Goal: Task Accomplishment & Management: Manage account settings

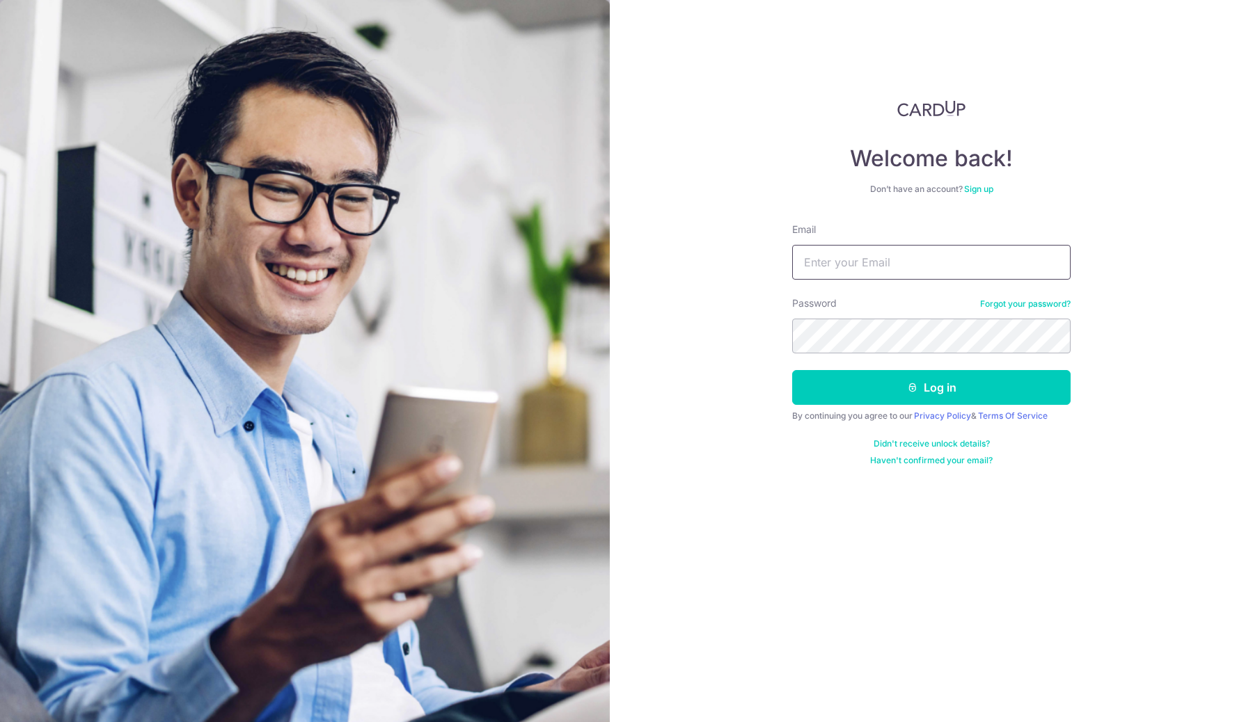
click at [850, 264] on input "Email" at bounding box center [931, 262] width 278 height 35
type input "[EMAIL_ADDRESS][DOMAIN_NAME]"
click at [792, 370] on button "Log in" at bounding box center [931, 387] width 278 height 35
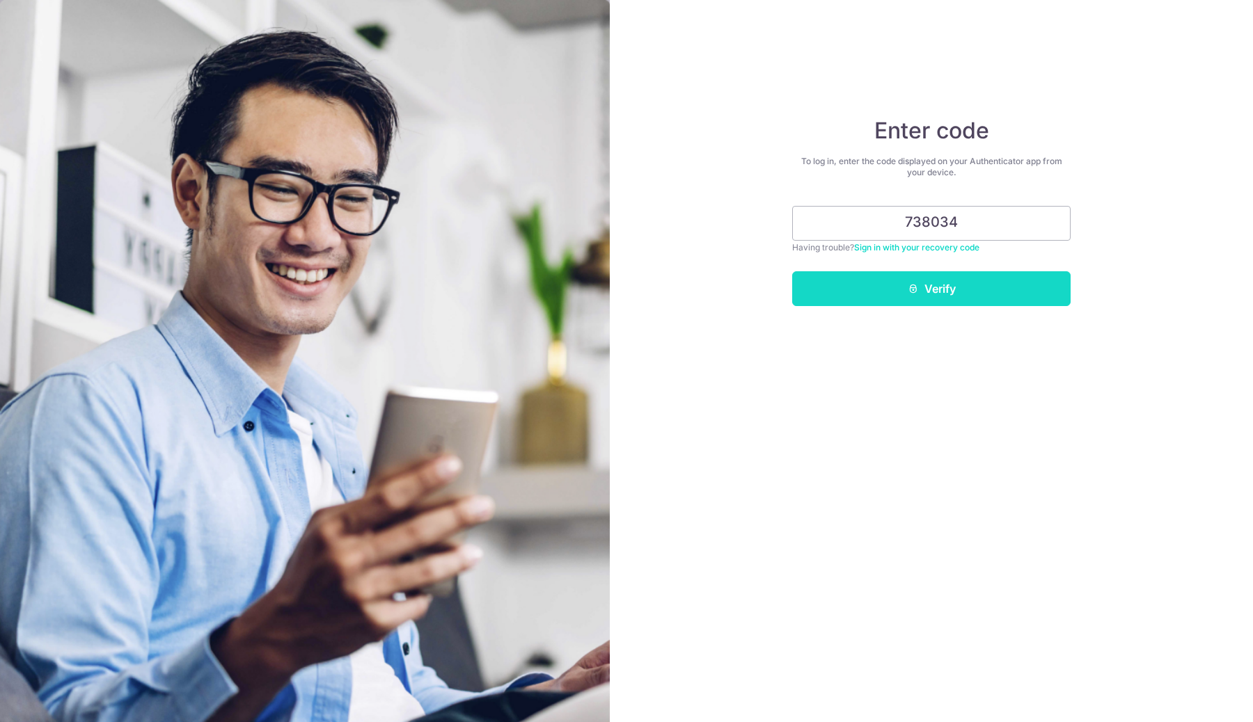
type input "738034"
click at [954, 274] on button "Verify" at bounding box center [931, 288] width 278 height 35
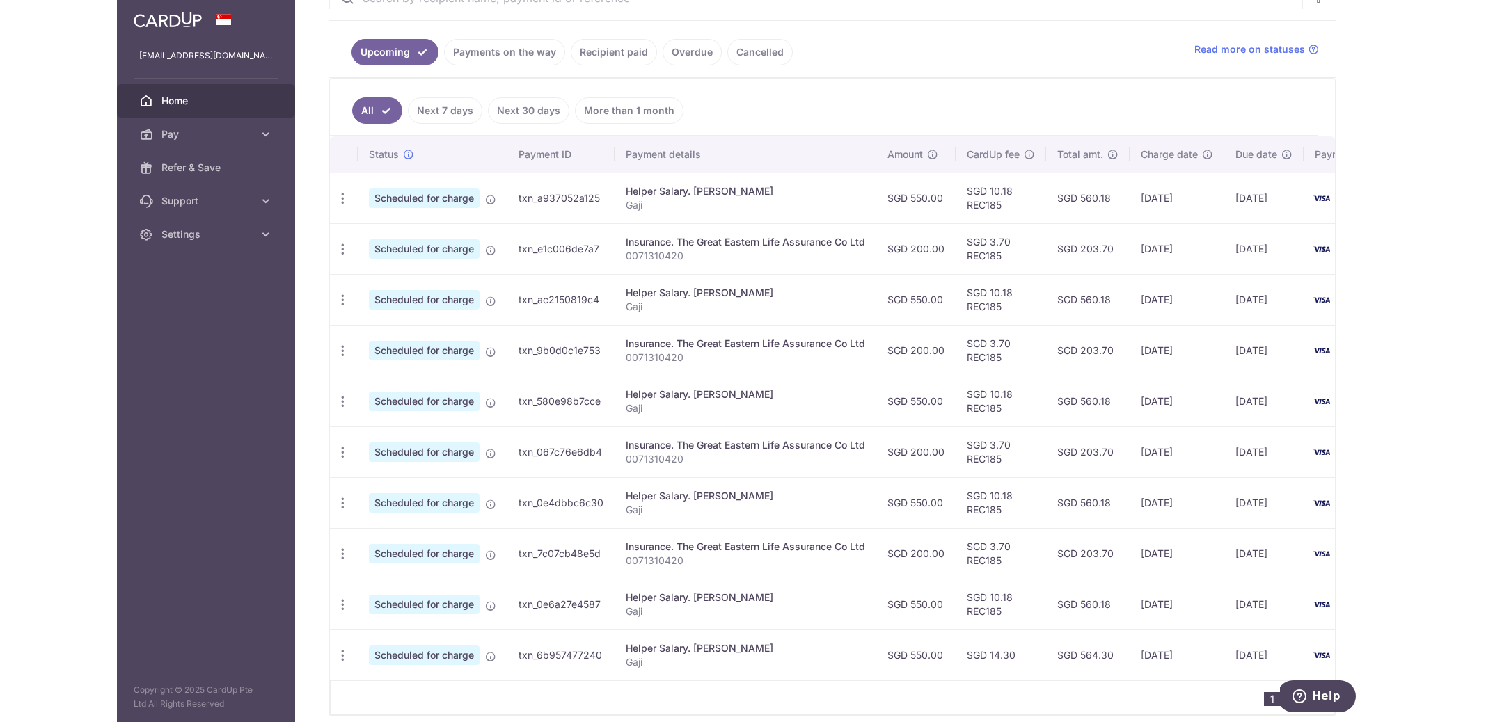
scroll to position [269, 0]
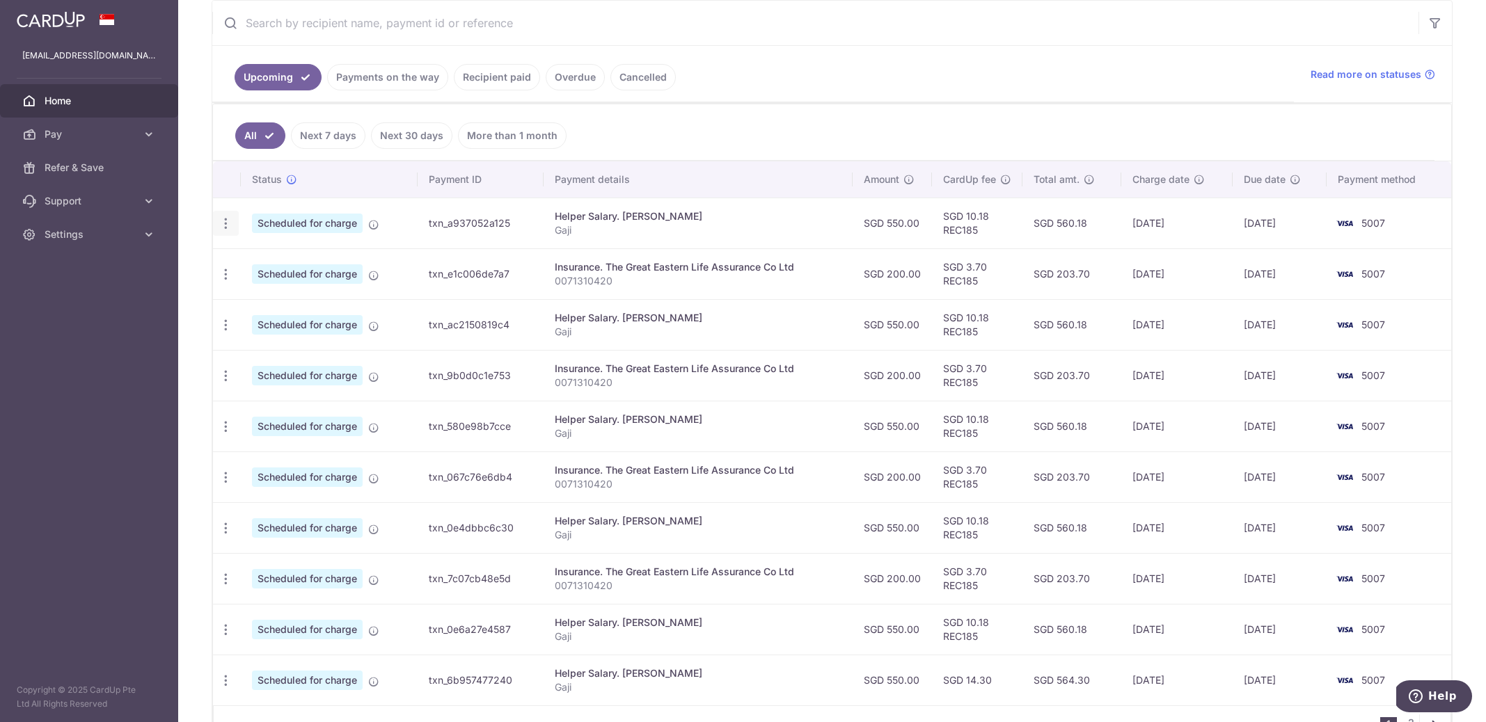
click at [230, 228] on icon "button" at bounding box center [226, 223] width 15 height 15
click at [268, 260] on span "Update payment" at bounding box center [300, 261] width 95 height 17
radio input "true"
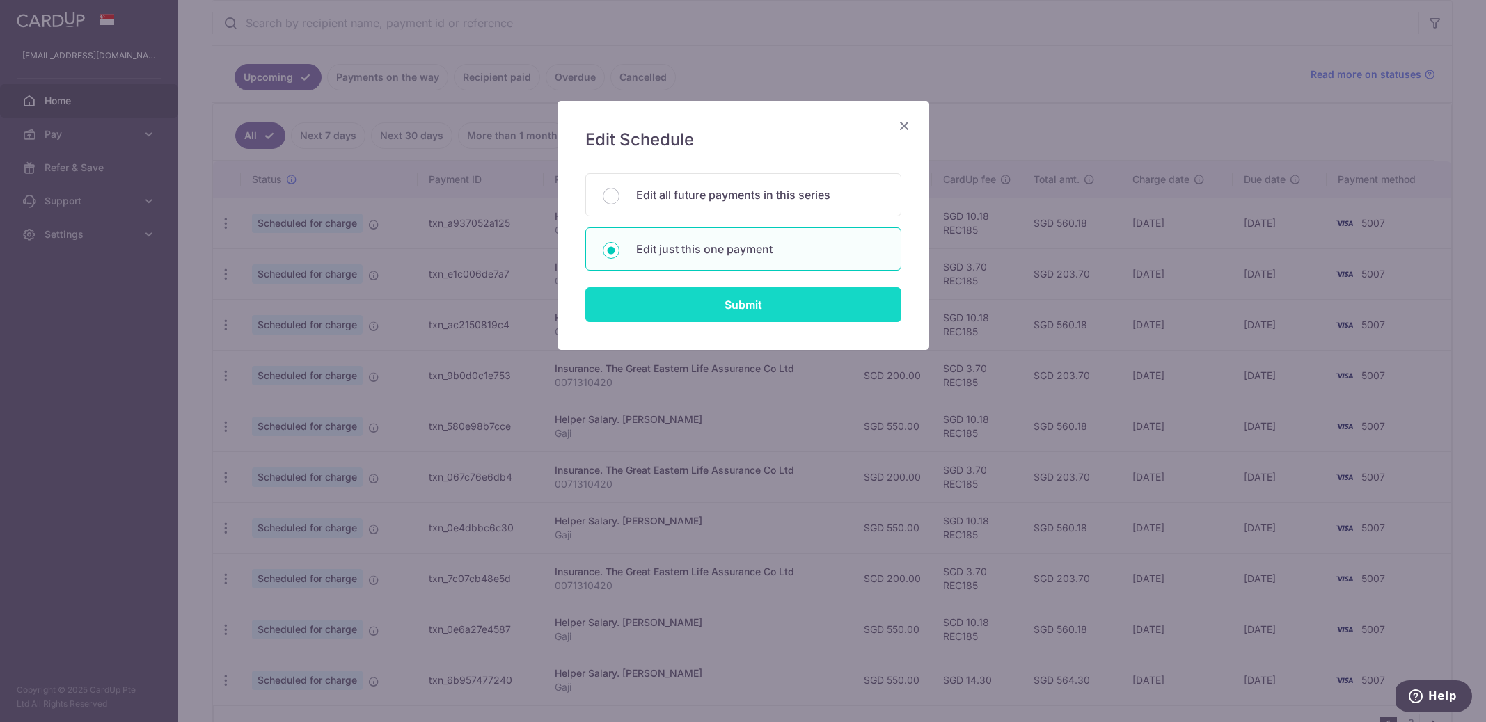
click at [715, 308] on input "Submit" at bounding box center [743, 304] width 316 height 35
radio input "true"
type input "550.00"
type input "[DATE]"
type input "Gaji"
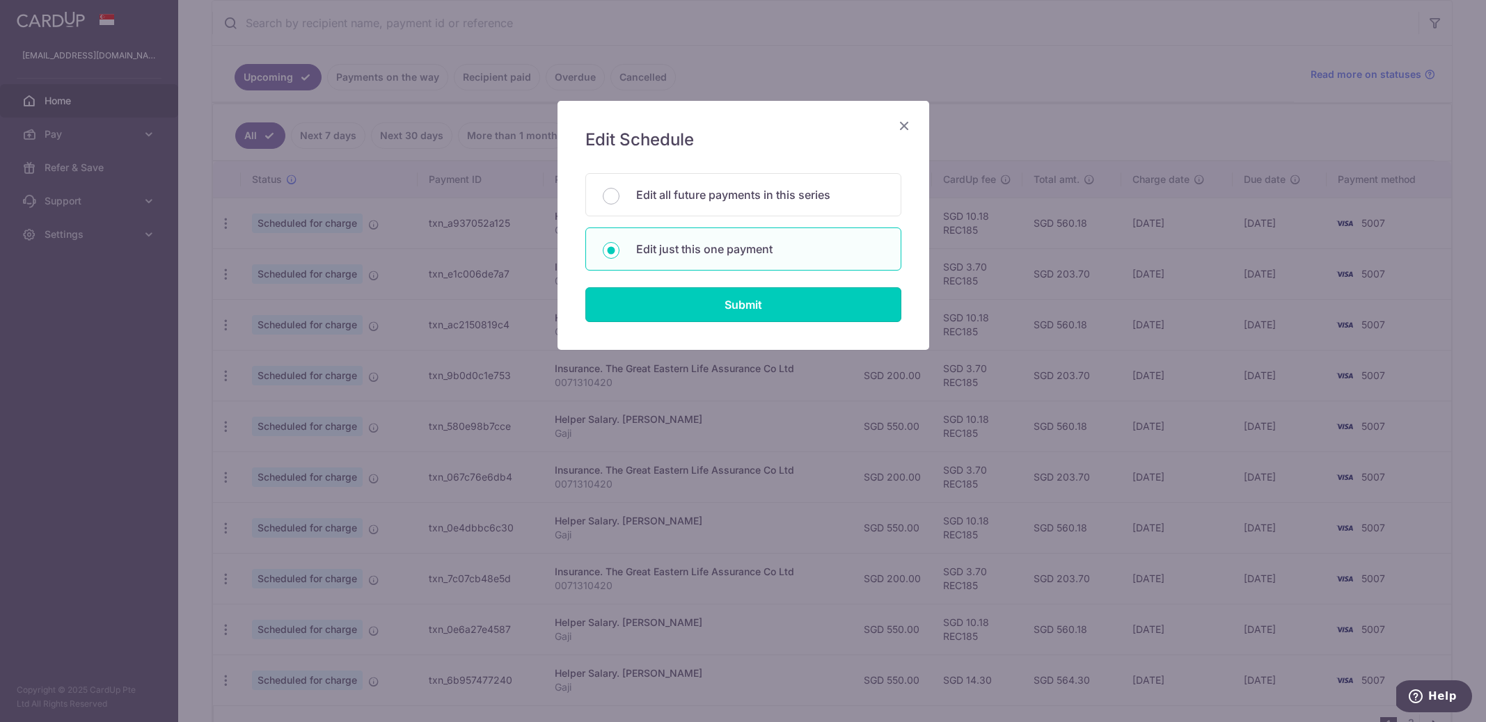
type input "REC185"
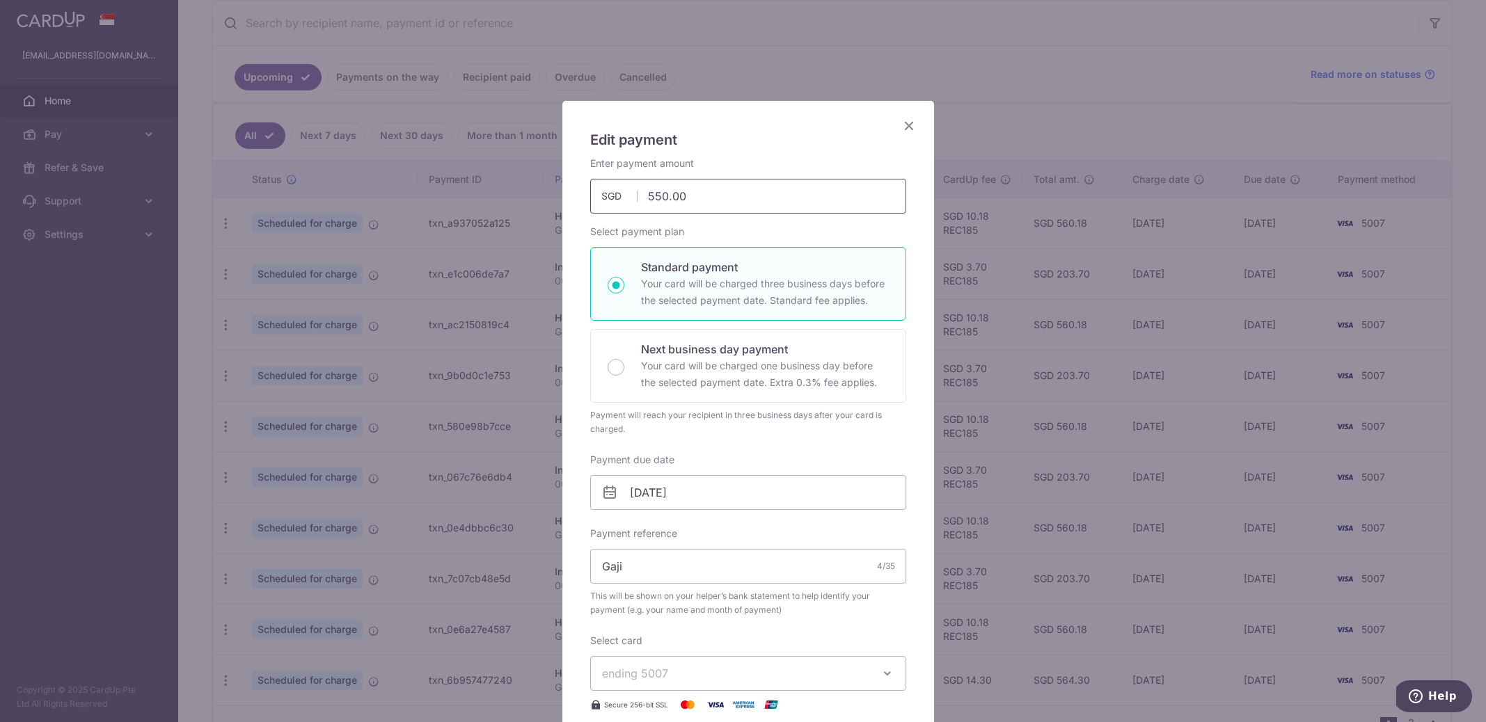
drag, startPoint x: 699, startPoint y: 186, endPoint x: 509, endPoint y: 185, distance: 190.7
click at [509, 185] on div "Edit payment By clicking apply, you will make changes to all payments to [PERSO…" at bounding box center [743, 361] width 1486 height 722
type input "4"
type input "500.00"
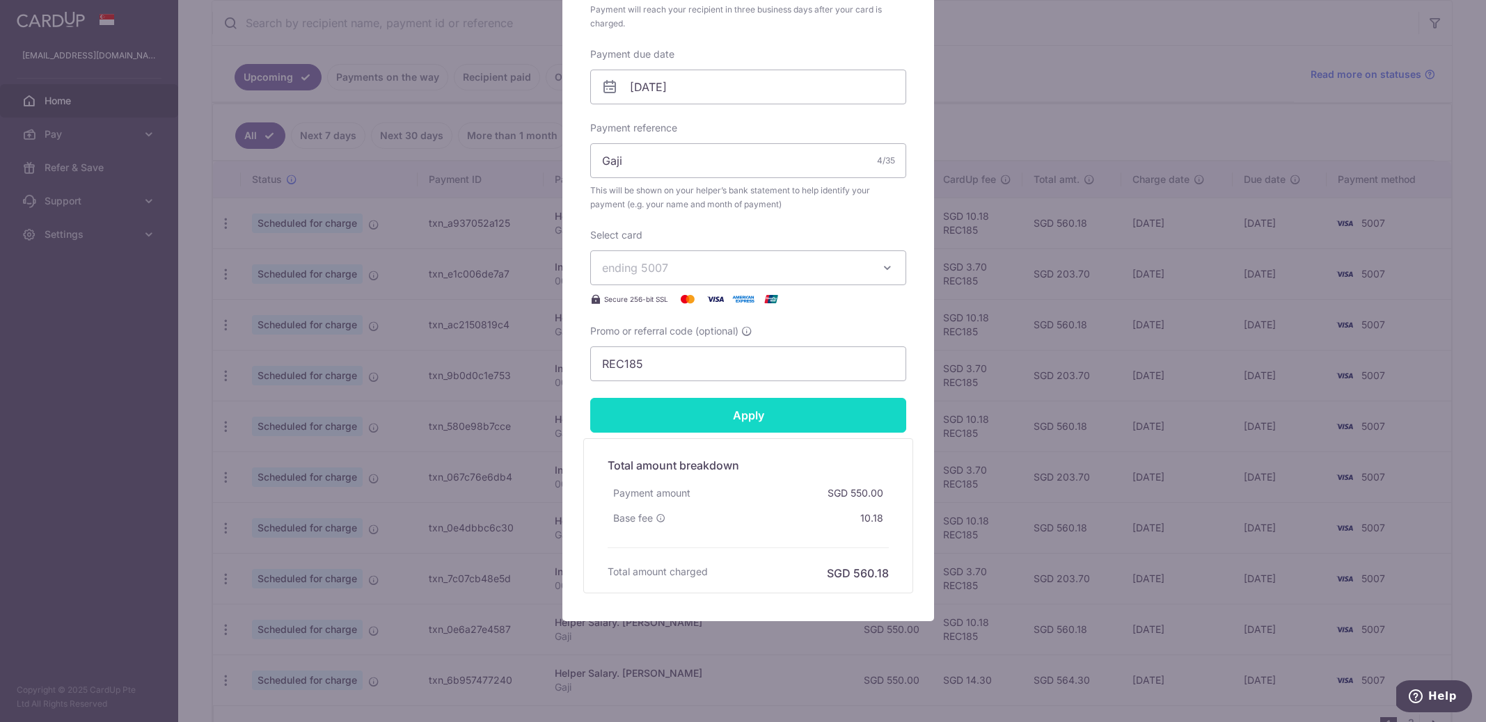
click at [662, 423] on input "Apply" at bounding box center [748, 415] width 316 height 35
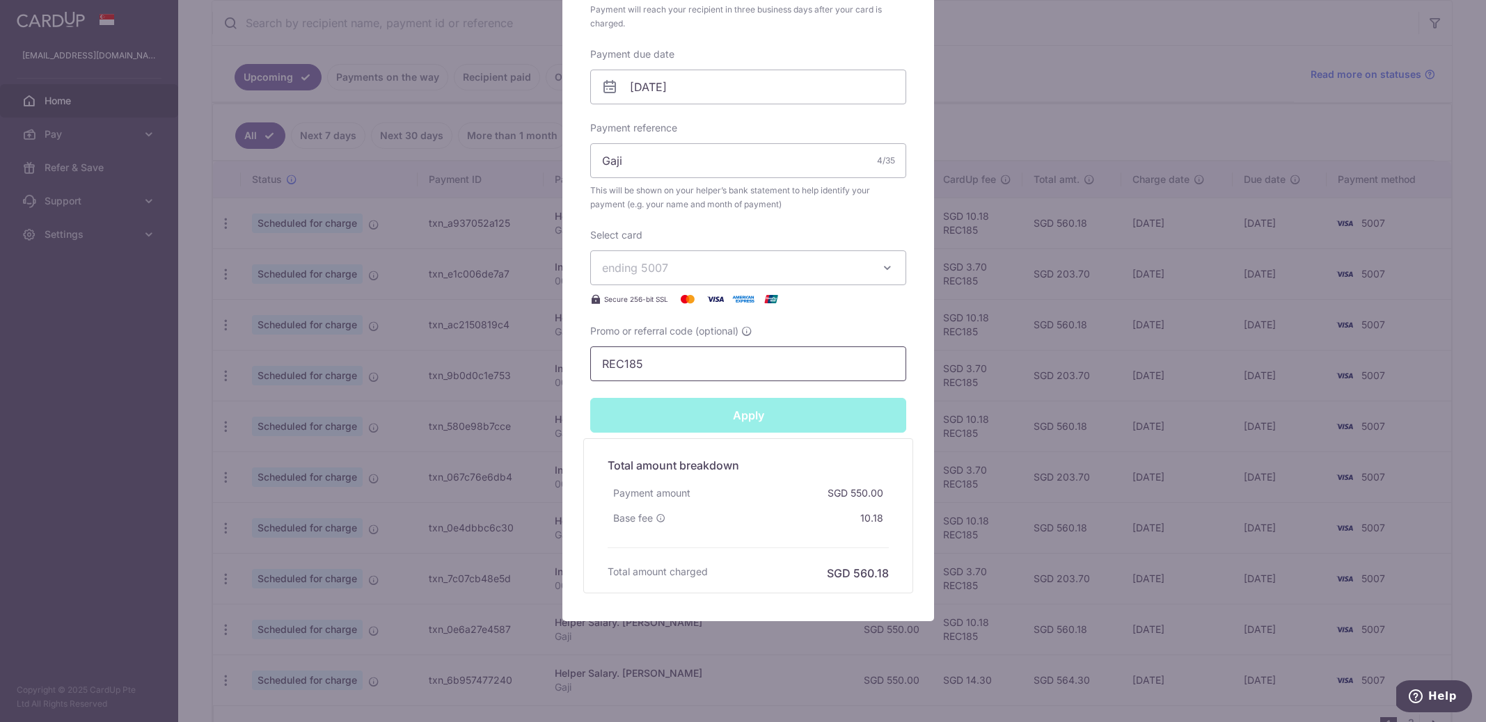
type input "Successfully Applied"
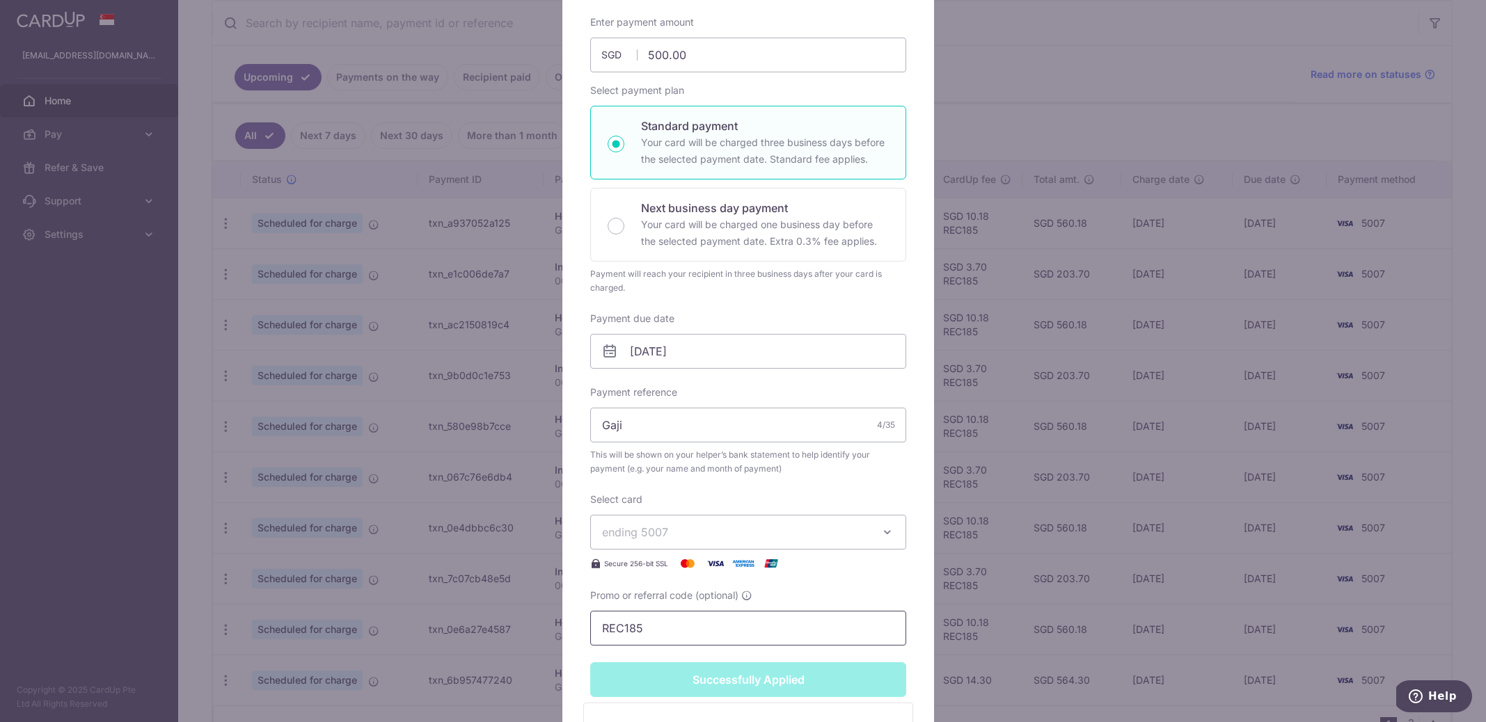
scroll to position [0, 0]
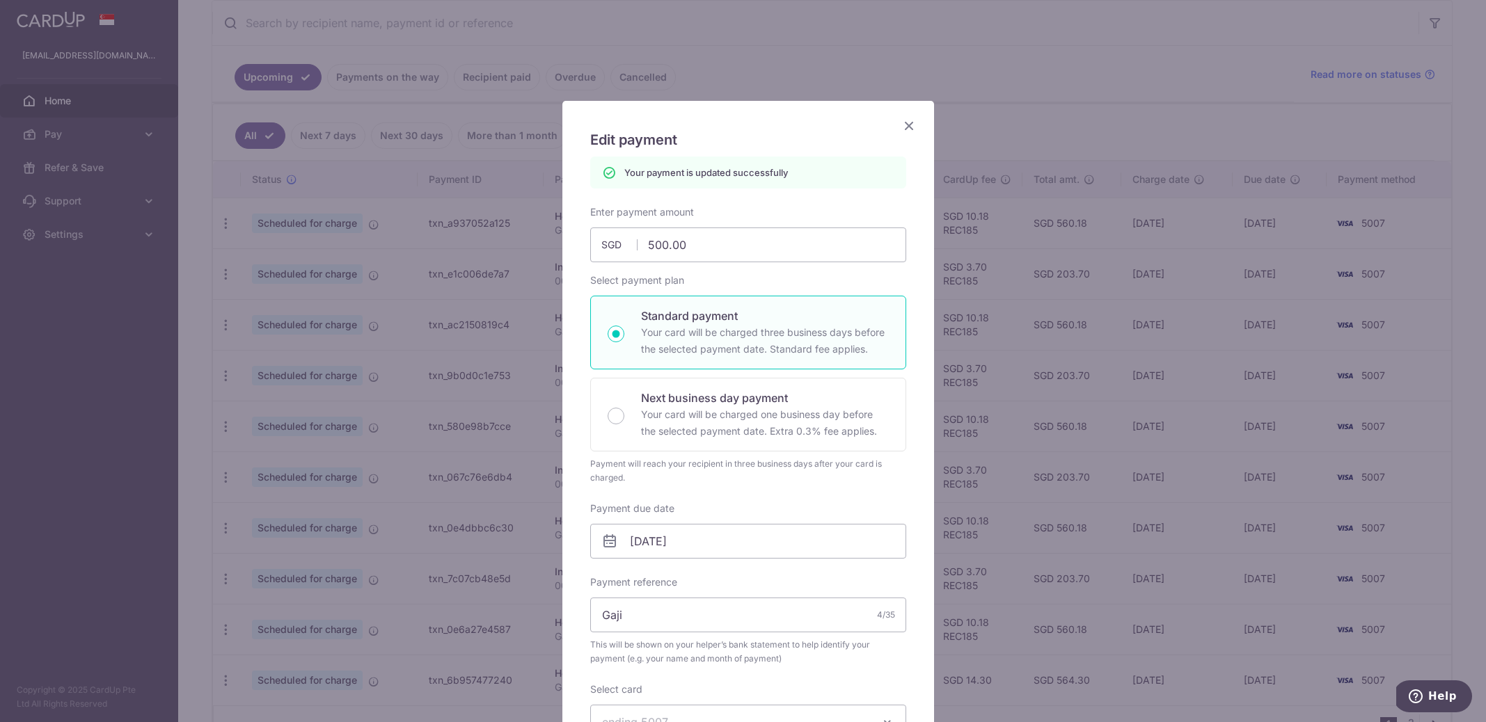
click at [900, 128] on icon "Close" at bounding box center [908, 125] width 17 height 17
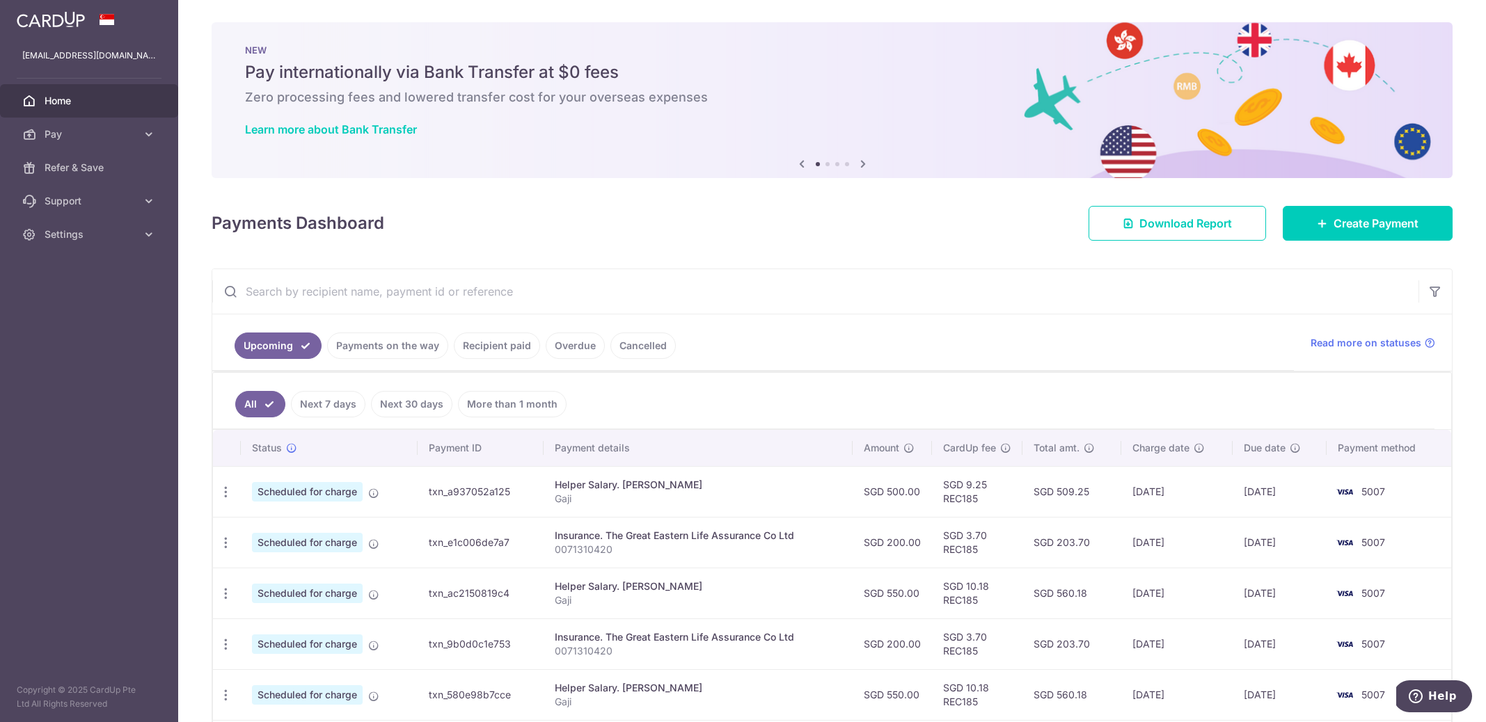
scroll to position [118, 0]
